Goal: Check status: Check status

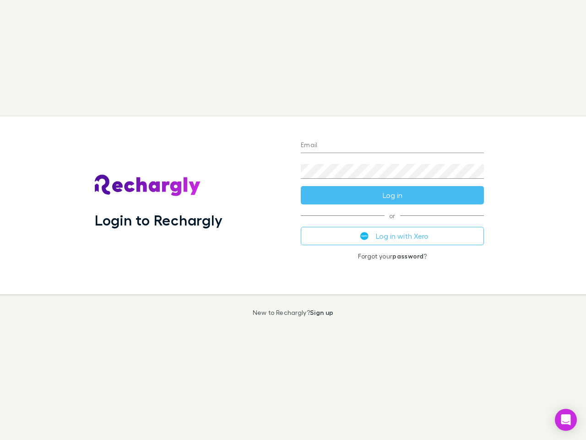
click at [293, 220] on div "Login to Rechargly" at bounding box center [190, 205] width 206 height 178
click at [392, 146] on input "Email" at bounding box center [392, 145] width 183 height 15
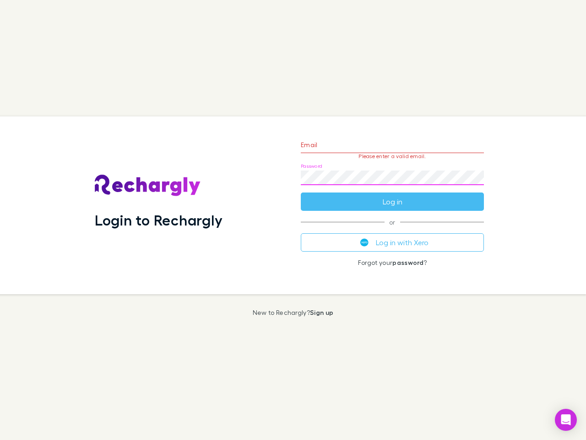
click at [392, 195] on form "Email Please enter a valid email. Password Log in" at bounding box center [392, 171] width 183 height 80
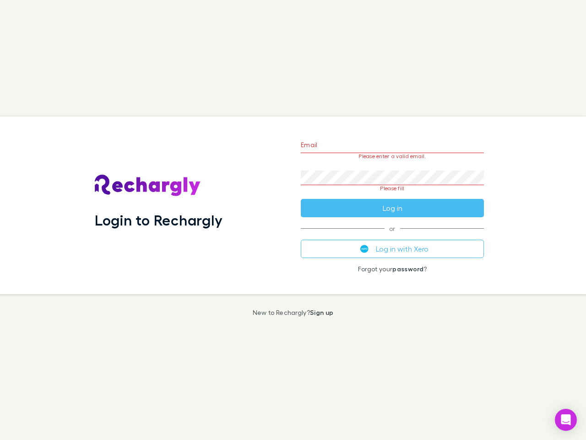
click at [392, 236] on div "Email Please enter a valid email. Password Please fill Log in or Log in with Xe…" at bounding box center [392, 205] width 198 height 178
click at [566, 419] on icon "Open Intercom Messenger" at bounding box center [566, 419] width 10 height 11
